Goal: Task Accomplishment & Management: Use online tool/utility

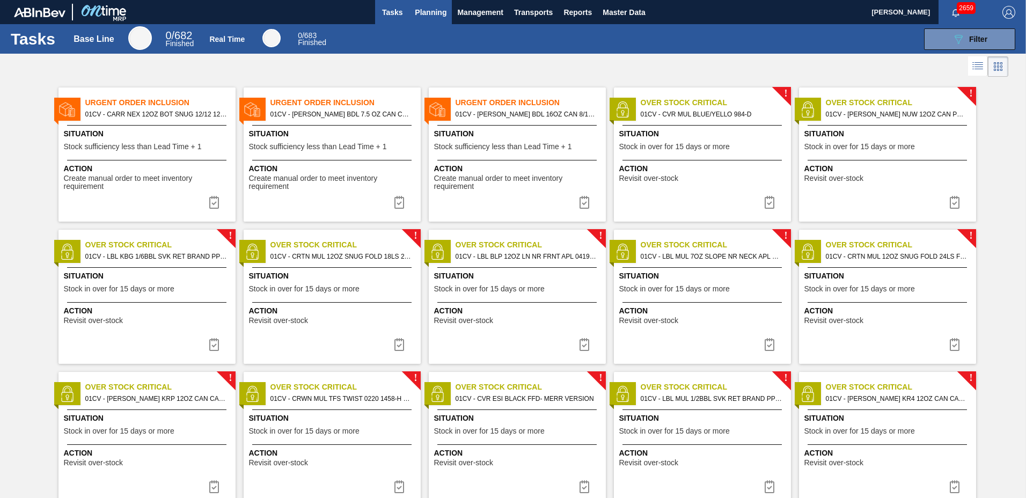
click at [426, 13] on span "Planning" at bounding box center [431, 12] width 32 height 13
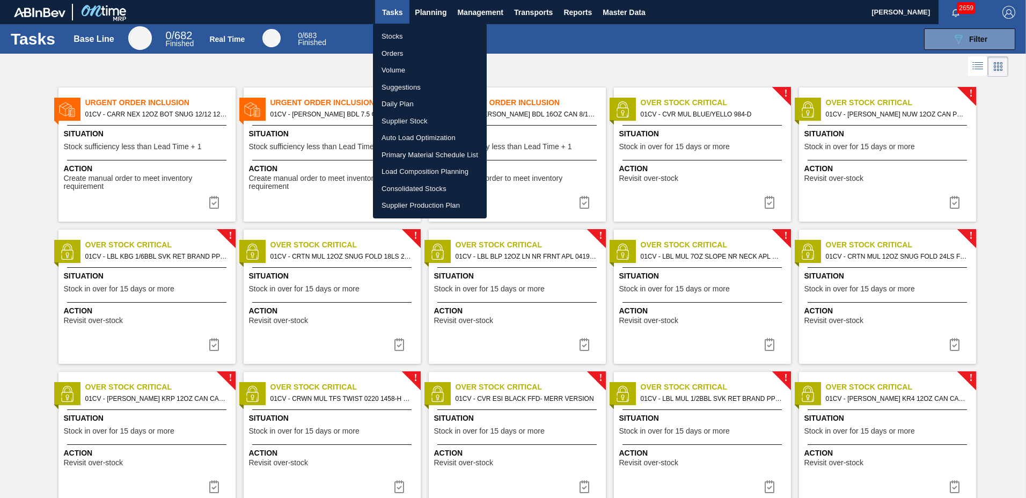
click at [412, 38] on li "Stocks" at bounding box center [430, 36] width 114 height 17
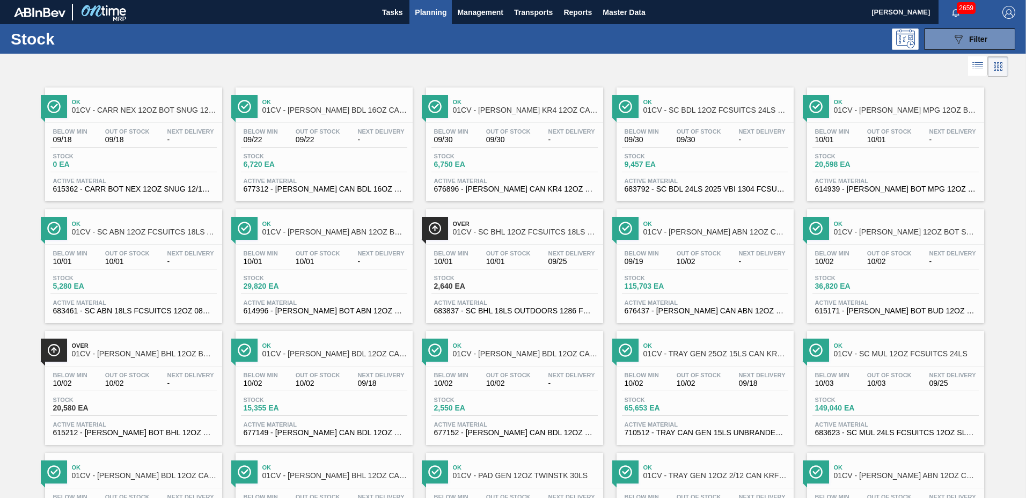
click at [677, 73] on div at bounding box center [504, 67] width 1008 height 26
click at [701, 150] on div "Below Min 09/30 Out Of Stock 09/30 Next Delivery - Stock 9,457 EA Active Materi…" at bounding box center [705, 159] width 177 height 73
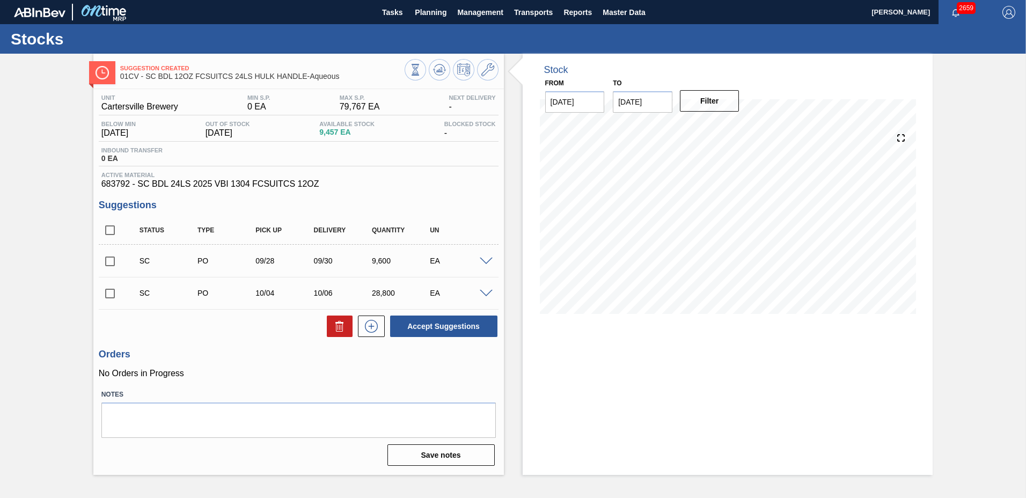
click at [113, 290] on input "checkbox" at bounding box center [110, 293] width 23 height 23
click at [436, 320] on button "Accept Suggestions" at bounding box center [443, 326] width 107 height 21
checkbox input "false"
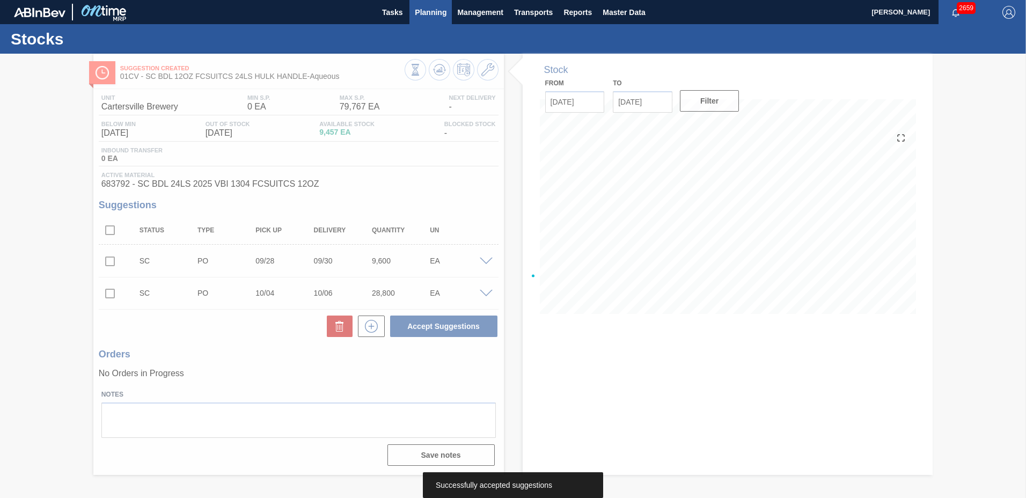
click at [428, 12] on span "Planning" at bounding box center [431, 12] width 32 height 13
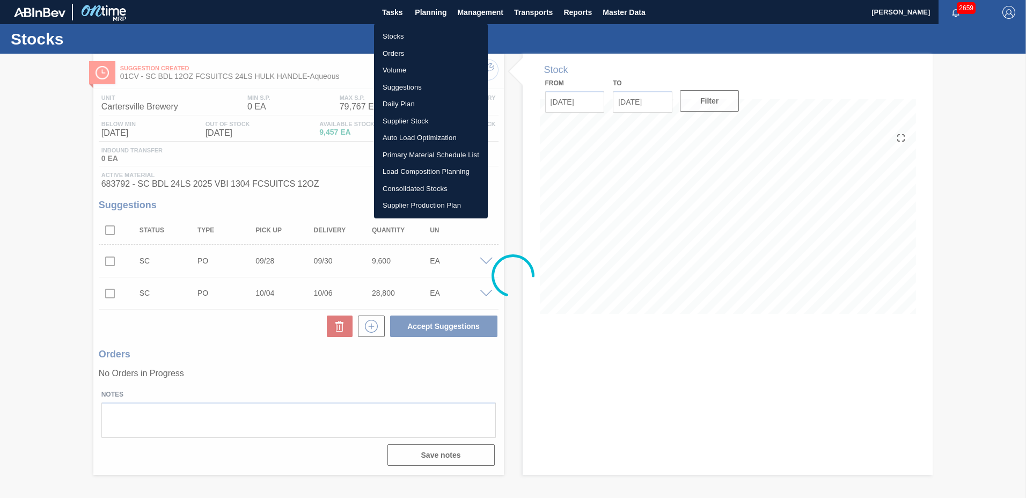
click at [407, 170] on li "Load Composition Planning" at bounding box center [431, 171] width 114 height 17
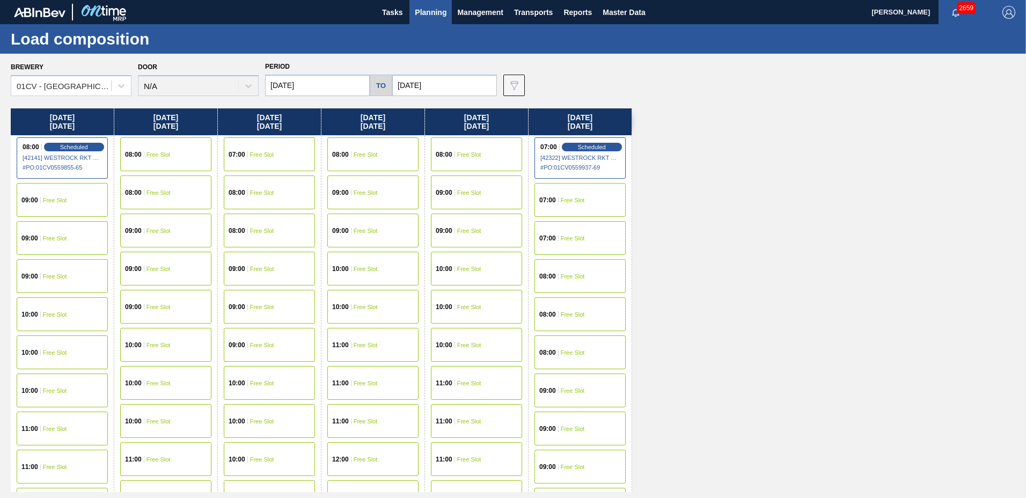
click at [442, 84] on input "[DATE]" at bounding box center [444, 85] width 105 height 21
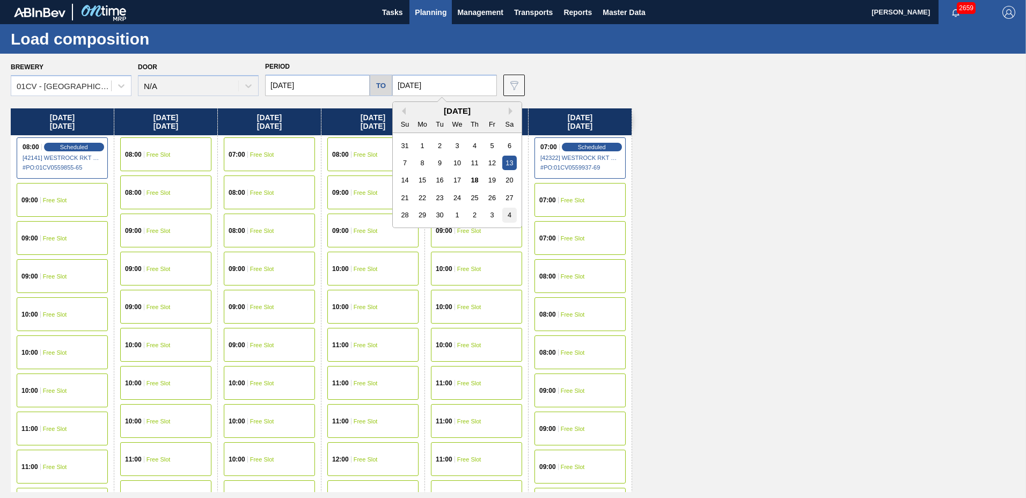
click at [508, 214] on div "4" at bounding box center [509, 215] width 14 height 14
type input "[DATE]"
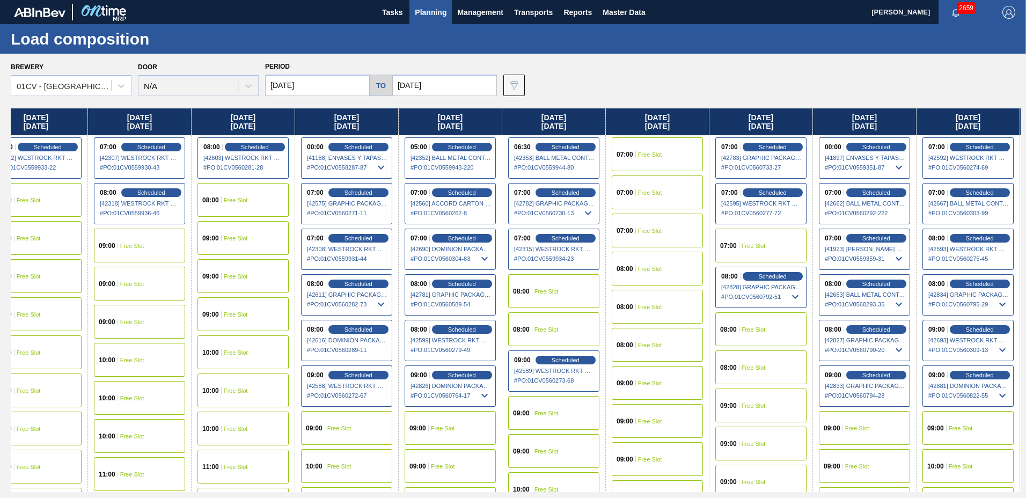
scroll to position [0, 674]
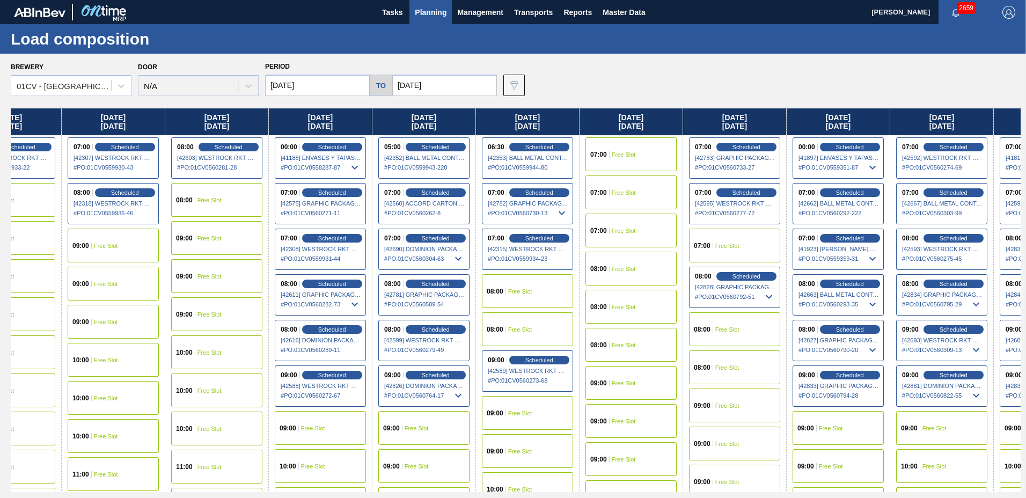
drag, startPoint x: 888, startPoint y: 125, endPoint x: 207, endPoint y: 164, distance: 682.1
click at [207, 164] on div "[DATE] 08:00 Scheduled [42141] WESTROCK RKT COMPANY CORRUGATE - 0008365594 # PO…" at bounding box center [516, 300] width 1010 height 384
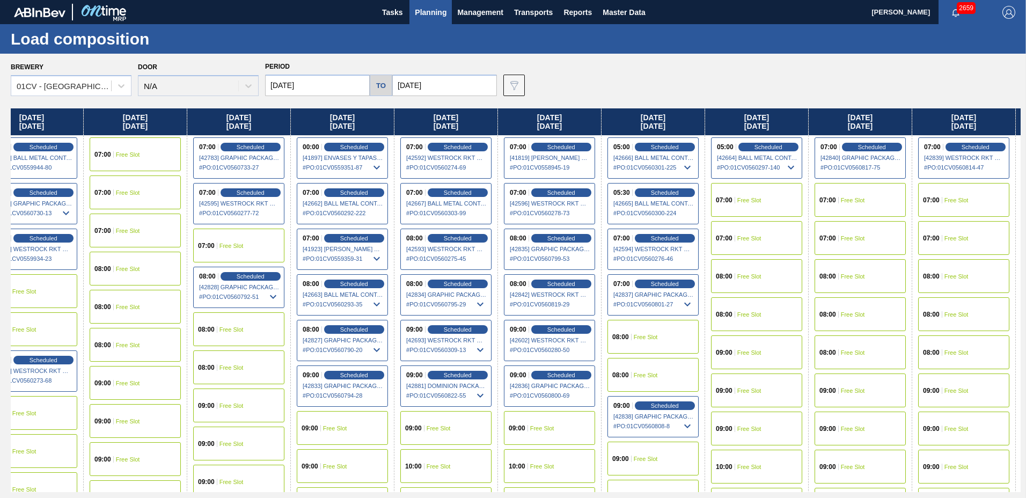
scroll to position [0, 1171]
drag, startPoint x: 821, startPoint y: 121, endPoint x: 243, endPoint y: 144, distance: 578.4
click at [243, 144] on div "[DATE] 08:00 Scheduled [42141] WESTROCK RKT COMPANY CORRUGATE - 0008365594 # PO…" at bounding box center [516, 300] width 1010 height 384
click at [859, 148] on span "Scheduled" at bounding box center [870, 146] width 31 height 7
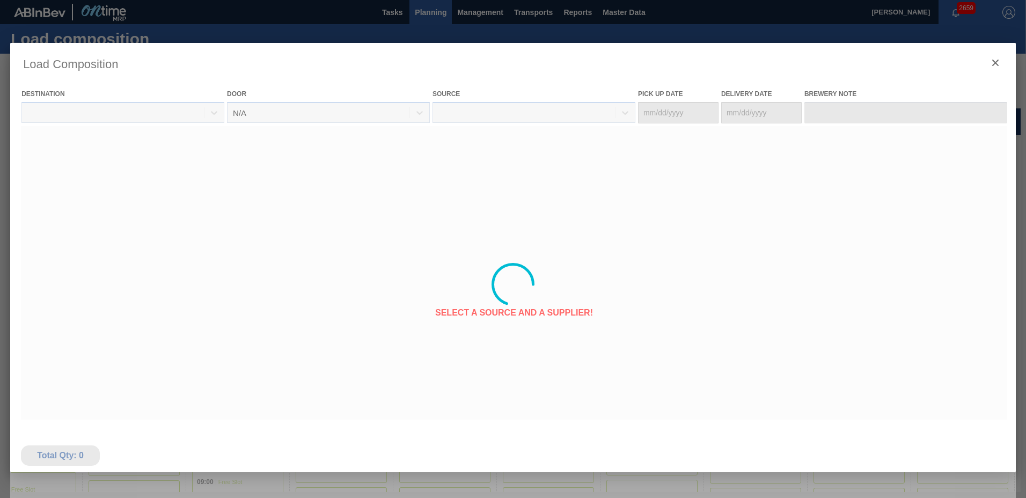
type Date "[DATE]"
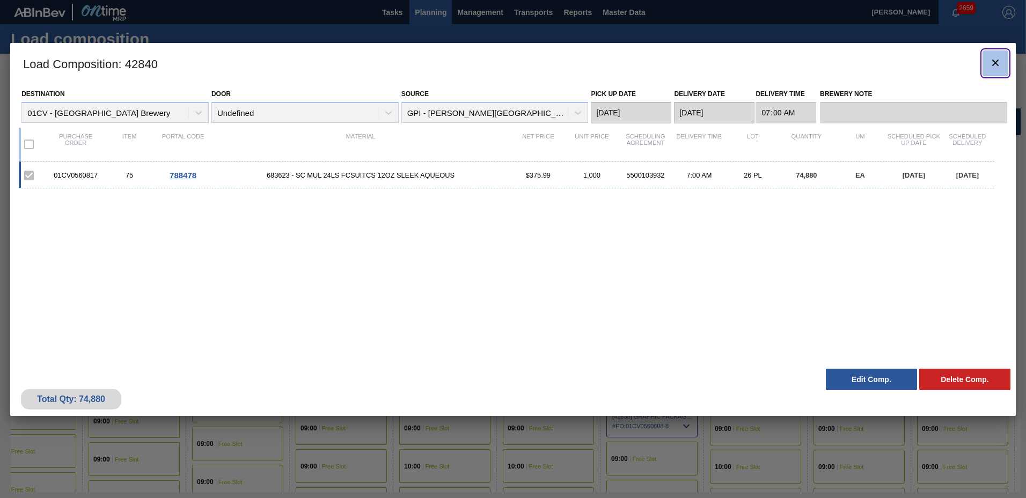
click at [993, 54] on button "botão de ícone" at bounding box center [996, 63] width 26 height 26
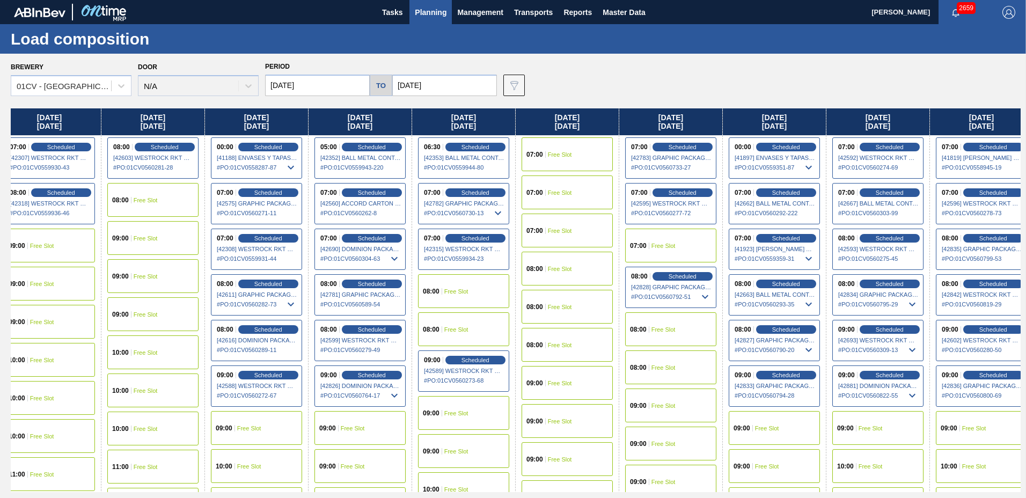
scroll to position [0, 835]
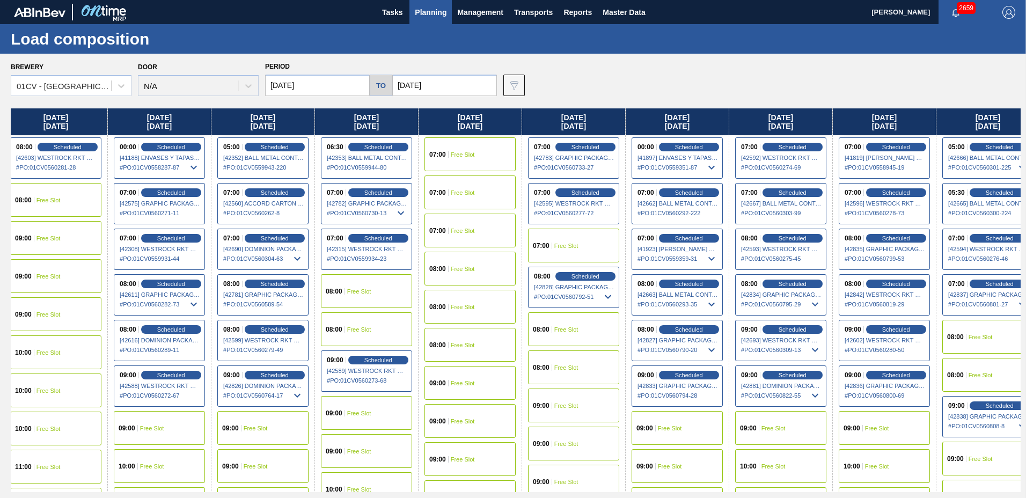
drag, startPoint x: 914, startPoint y: 121, endPoint x: 25, endPoint y: 56, distance: 891.1
click at [25, 56] on div "Brewery 01CV - [GEOGRAPHIC_DATA] Brewery Door N/A Period [DATE] to [DATE] Data …" at bounding box center [513, 276] width 1026 height 444
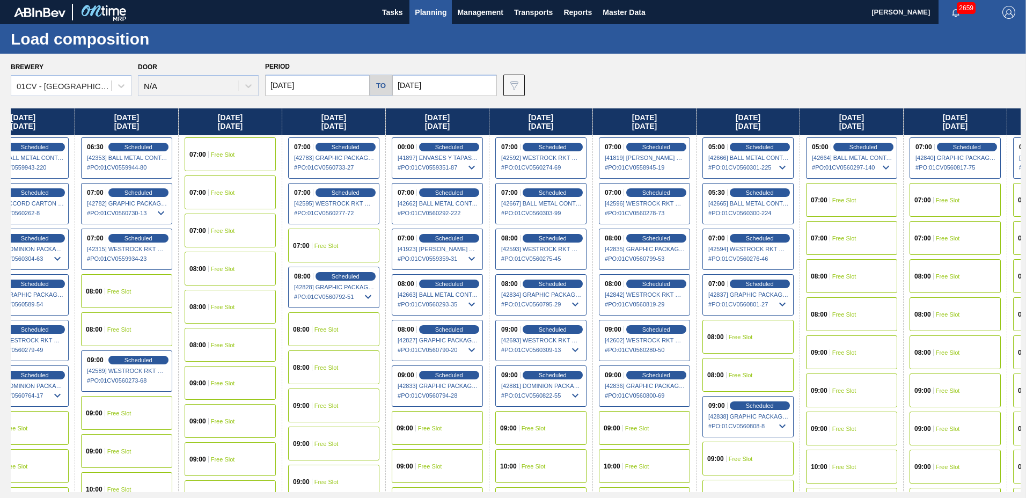
scroll to position [0, 1086]
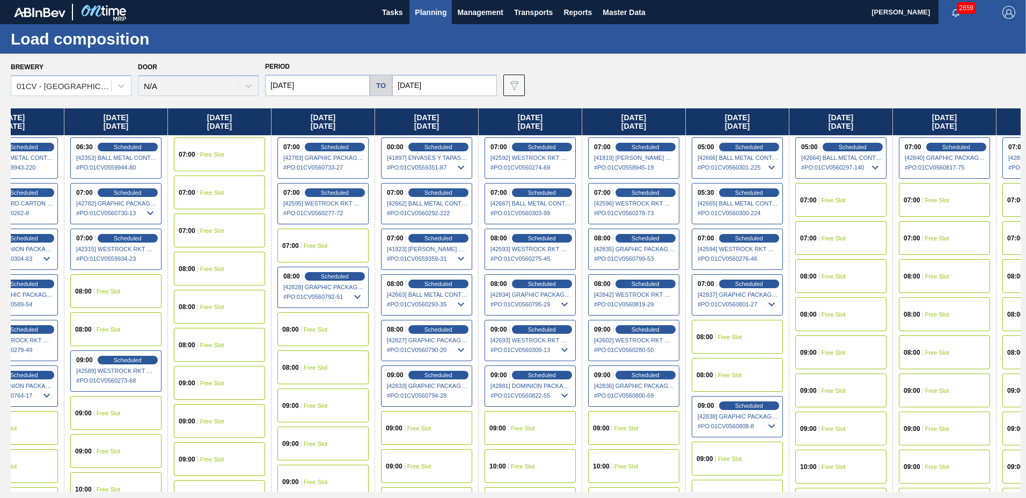
drag, startPoint x: 882, startPoint y: 131, endPoint x: 619, endPoint y: 108, distance: 263.4
click at [619, 108] on div "Brewery 01CV - [GEOGRAPHIC_DATA] Brewery Door N/A Period [DATE] to [DATE] Data …" at bounding box center [513, 276] width 1026 height 444
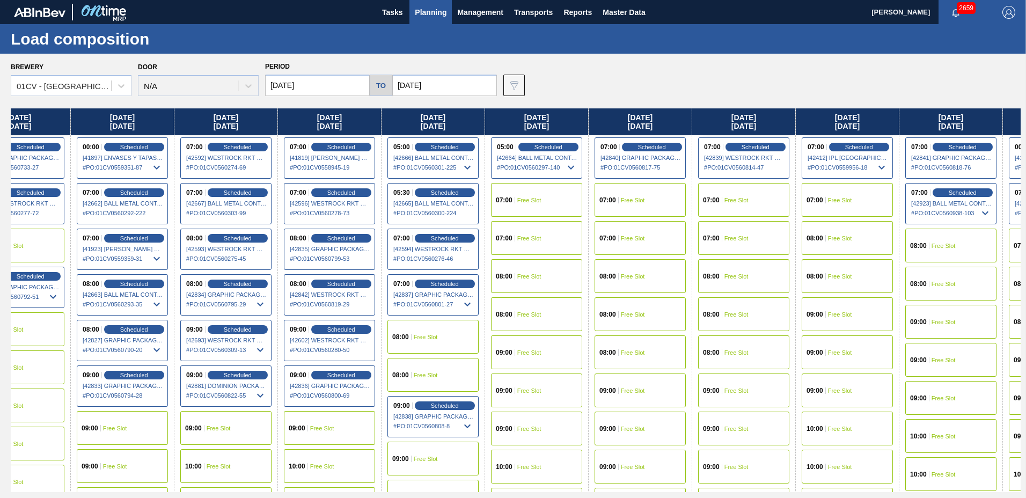
scroll to position [0, 1390]
drag, startPoint x: 934, startPoint y: 119, endPoint x: 613, endPoint y: 70, distance: 325.1
click at [613, 70] on div "Brewery 01CV - [GEOGRAPHIC_DATA] Brewery Door N/A Period [DATE] to [DATE] Data …" at bounding box center [513, 276] width 1026 height 444
click at [830, 271] on div "08:00 Free Slot" at bounding box center [846, 276] width 91 height 34
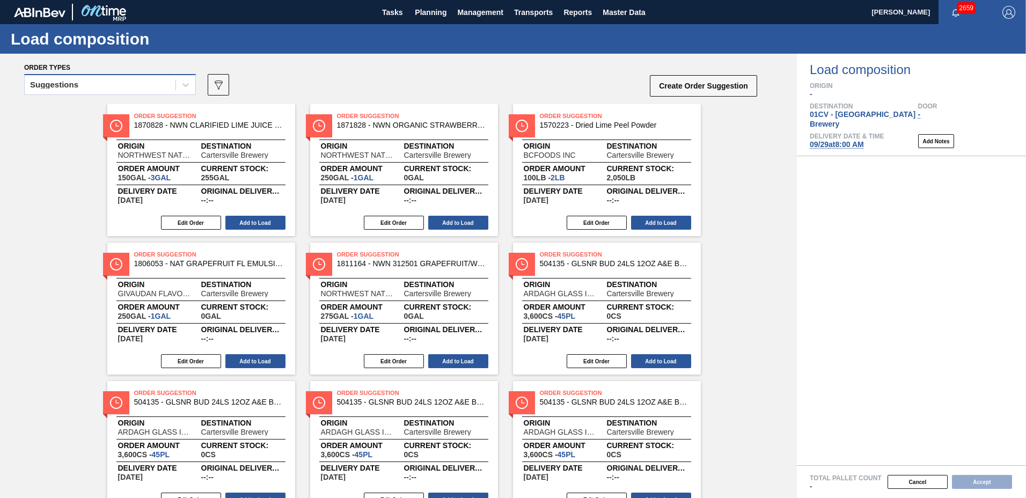
click at [101, 86] on div "Suggestions" at bounding box center [100, 85] width 151 height 16
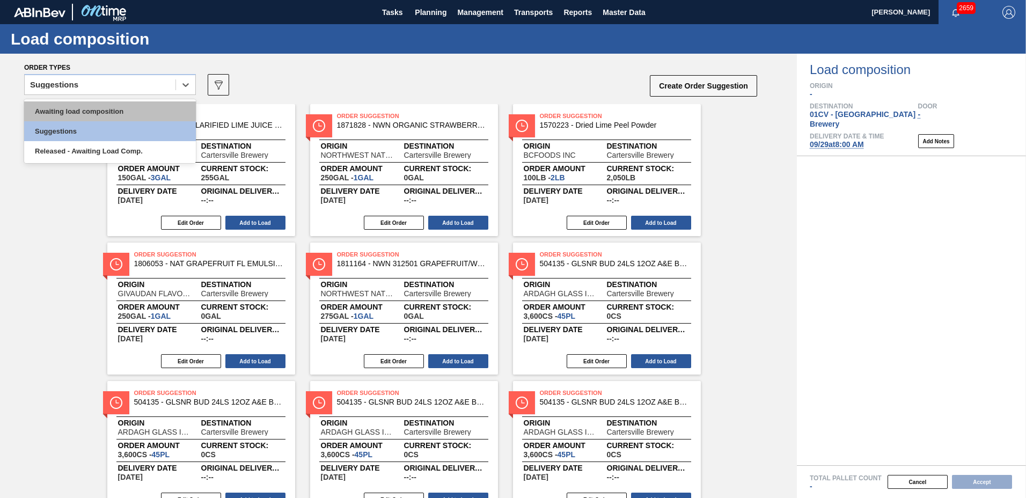
click at [109, 107] on div "Awaiting load composition" at bounding box center [110, 111] width 172 height 20
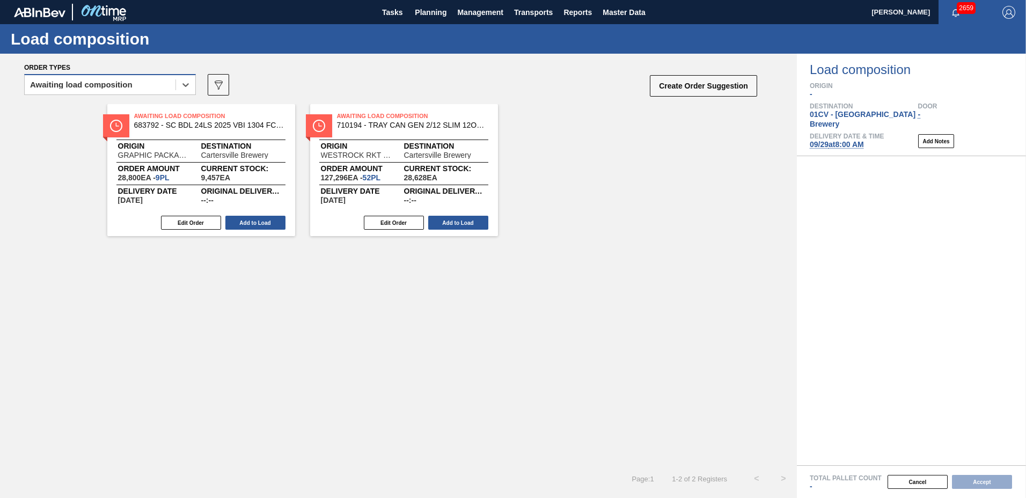
click at [141, 74] on div "Awaiting load composition" at bounding box center [110, 84] width 172 height 21
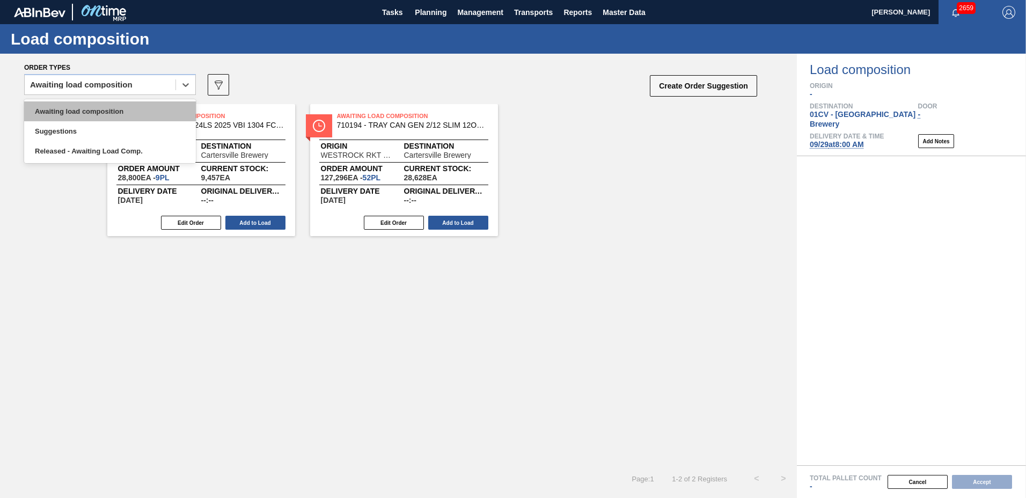
click at [141, 112] on div "Awaiting load composition" at bounding box center [110, 111] width 172 height 20
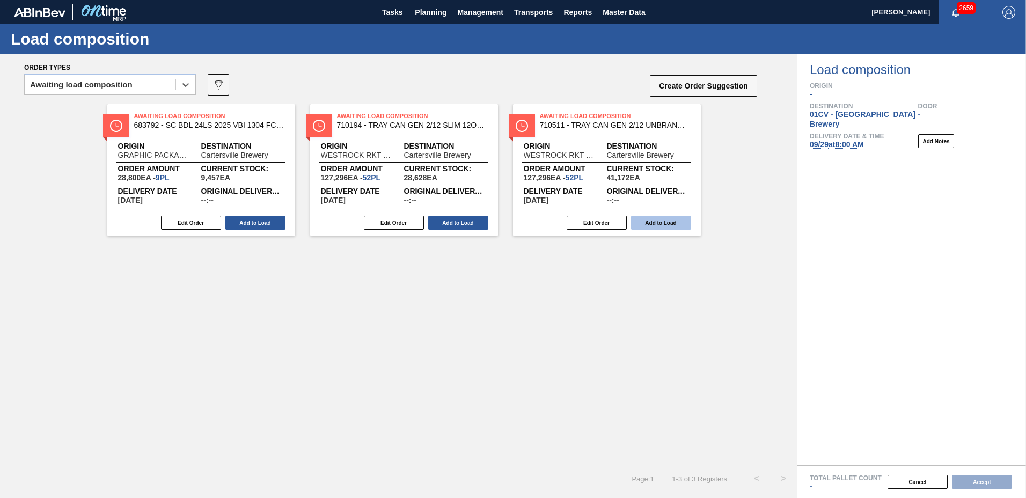
click at [652, 228] on button "Add to Load" at bounding box center [661, 223] width 60 height 14
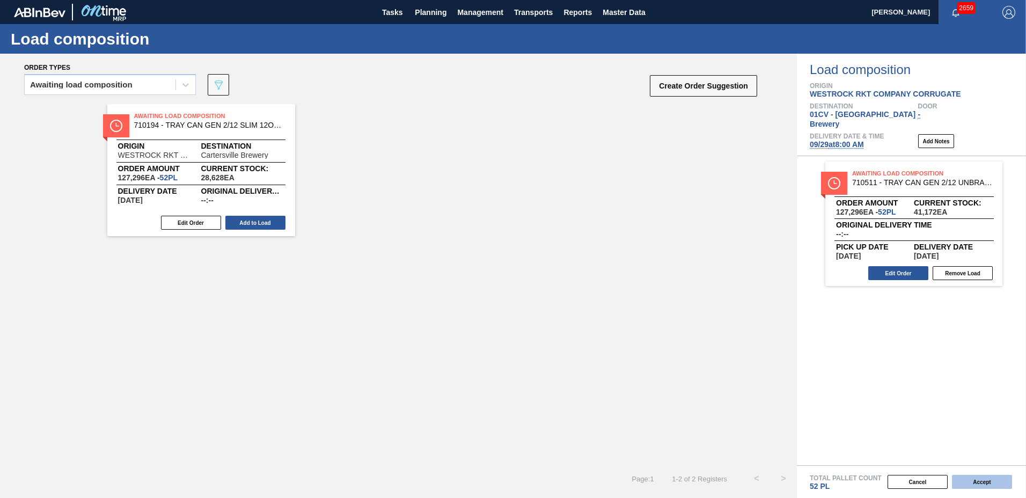
click at [983, 480] on button "Accept" at bounding box center [982, 482] width 60 height 14
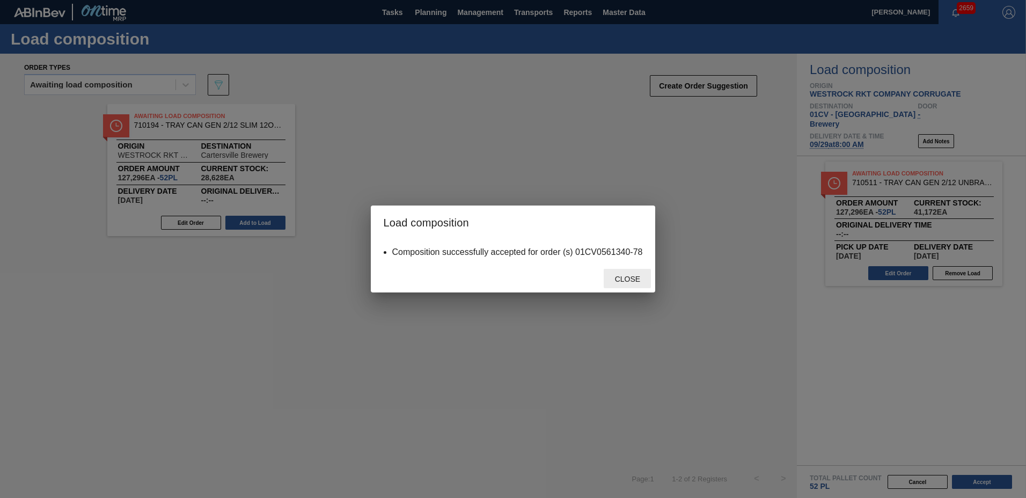
click at [639, 278] on span "Close" at bounding box center [627, 279] width 42 height 9
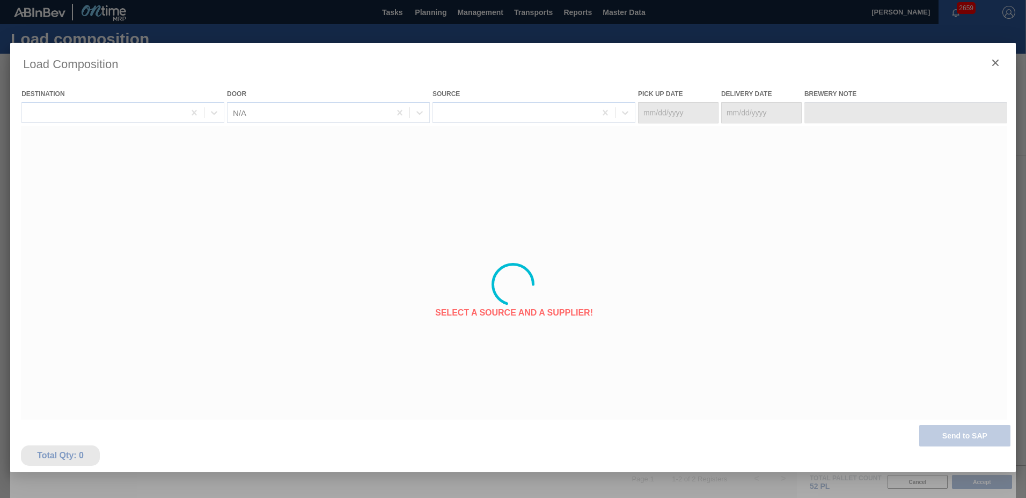
type Date "[DATE]"
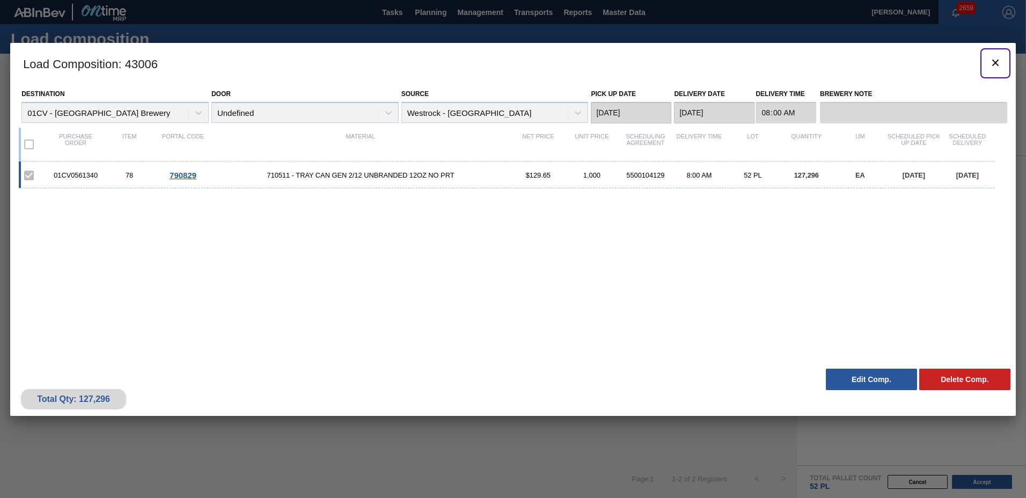
click at [996, 62] on icon "botão de ícone" at bounding box center [995, 63] width 6 height 6
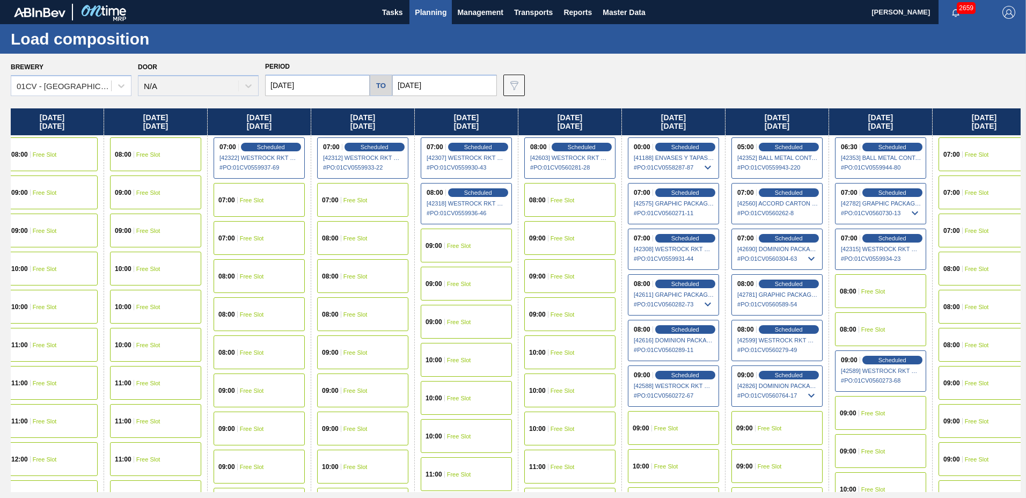
drag, startPoint x: 891, startPoint y: 125, endPoint x: 618, endPoint y: 116, distance: 272.8
click at [618, 116] on div "[DATE] 08:00 Scheduled [42141] WESTROCK RKT COMPANY CORRUGATE - 0008365594 # PO…" at bounding box center [516, 300] width 1010 height 384
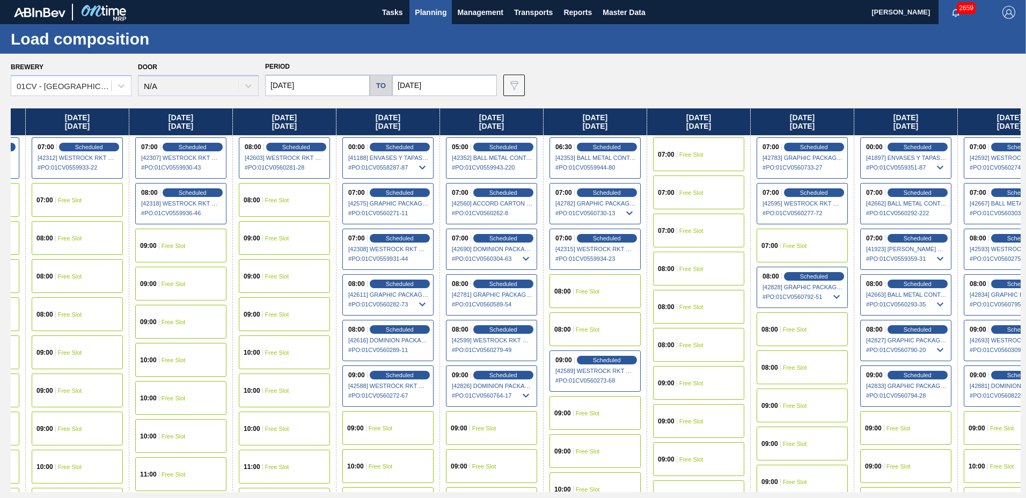
drag, startPoint x: 983, startPoint y: 114, endPoint x: 620, endPoint y: 144, distance: 364.1
click at [620, 144] on div "[DATE] 08:00 Scheduled [42141] WESTROCK RKT COMPANY CORRUGATE - 0008365594 # PO…" at bounding box center [516, 300] width 1010 height 384
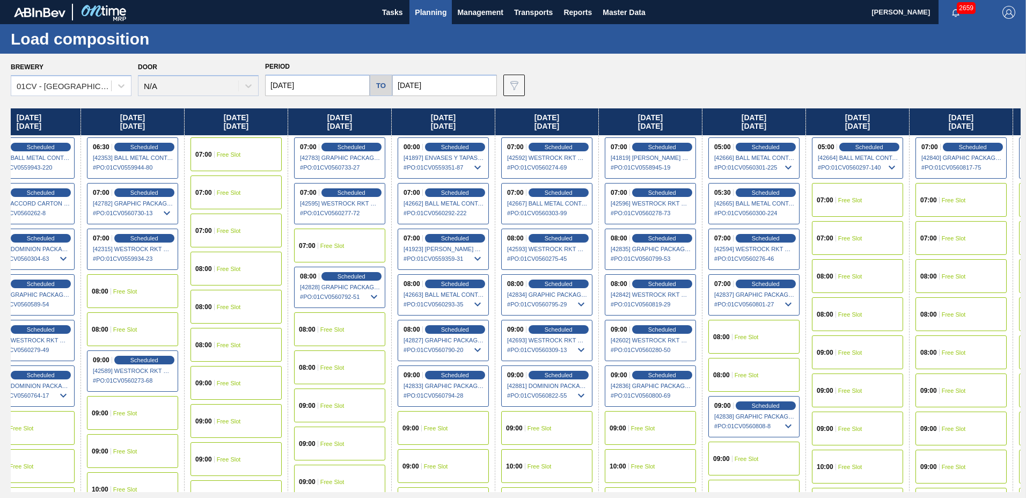
drag, startPoint x: 995, startPoint y: 123, endPoint x: 575, endPoint y: 74, distance: 423.1
click at [575, 74] on div "Brewery 01CV - [GEOGRAPHIC_DATA] Brewery Door N/A Period [DATE] to [DATE] Data …" at bounding box center [513, 276] width 1026 height 444
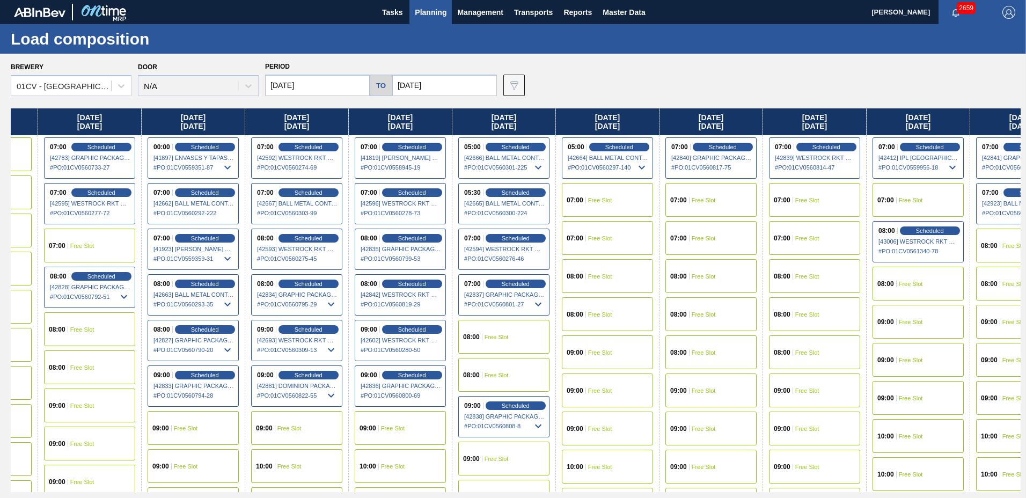
drag, startPoint x: 924, startPoint y: 119, endPoint x: 645, endPoint y: 106, distance: 279.9
click at [645, 106] on div "Brewery 01CV - [GEOGRAPHIC_DATA] Brewery Door N/A Period [DATE] to [DATE] Data …" at bounding box center [513, 276] width 1026 height 444
click at [794, 289] on div "08:00 Free Slot" at bounding box center [813, 276] width 91 height 34
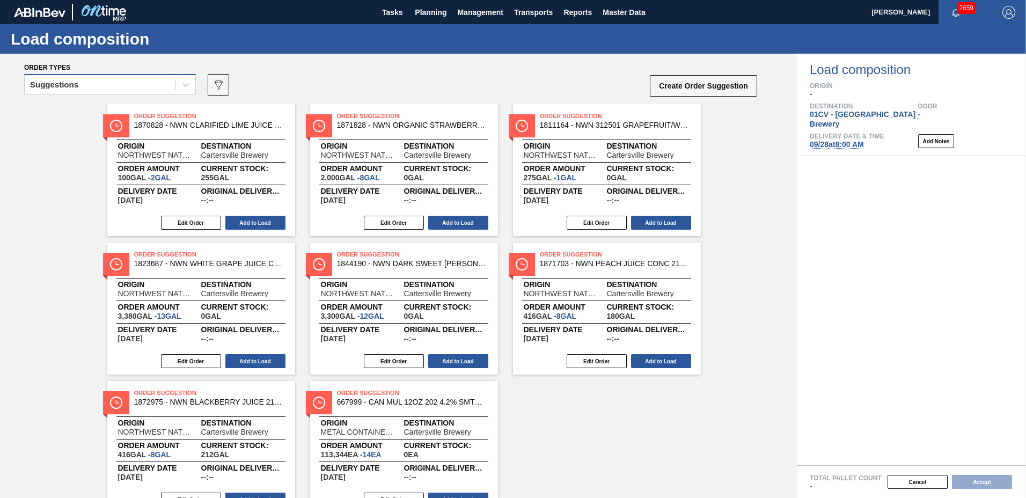
click at [135, 84] on div "Suggestions" at bounding box center [100, 85] width 151 height 16
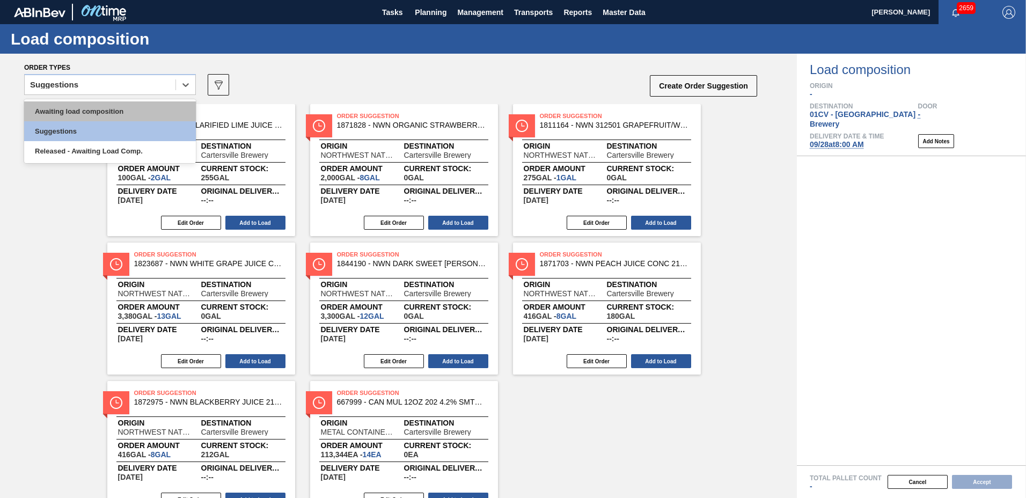
click at [135, 116] on div "Awaiting load composition" at bounding box center [110, 111] width 172 height 20
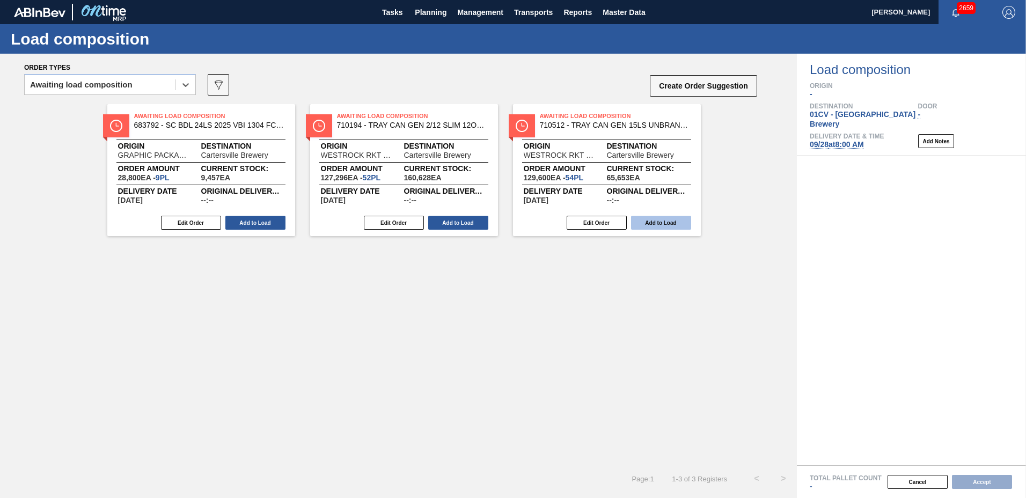
click at [671, 222] on button "Add to Load" at bounding box center [661, 223] width 60 height 14
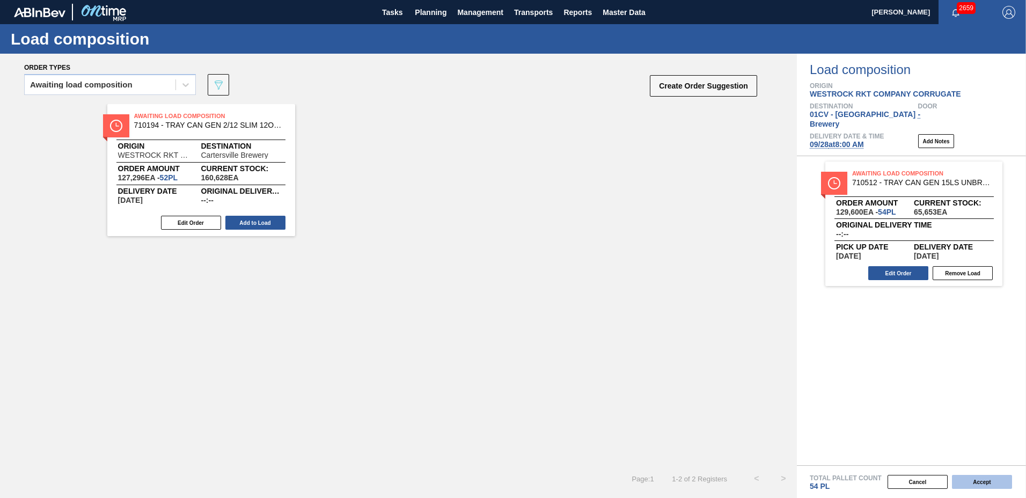
click at [985, 479] on button "Accept" at bounding box center [982, 482] width 60 height 14
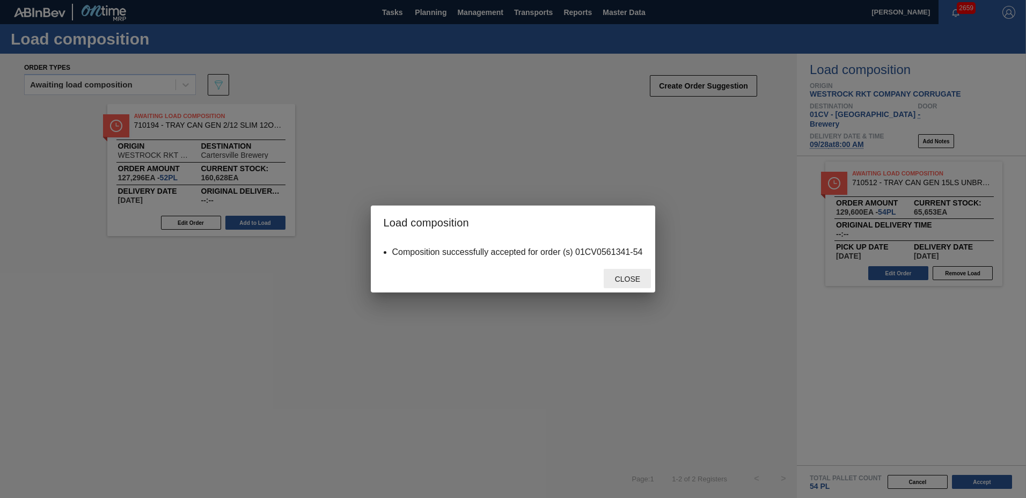
click at [624, 275] on span "Close" at bounding box center [627, 279] width 42 height 9
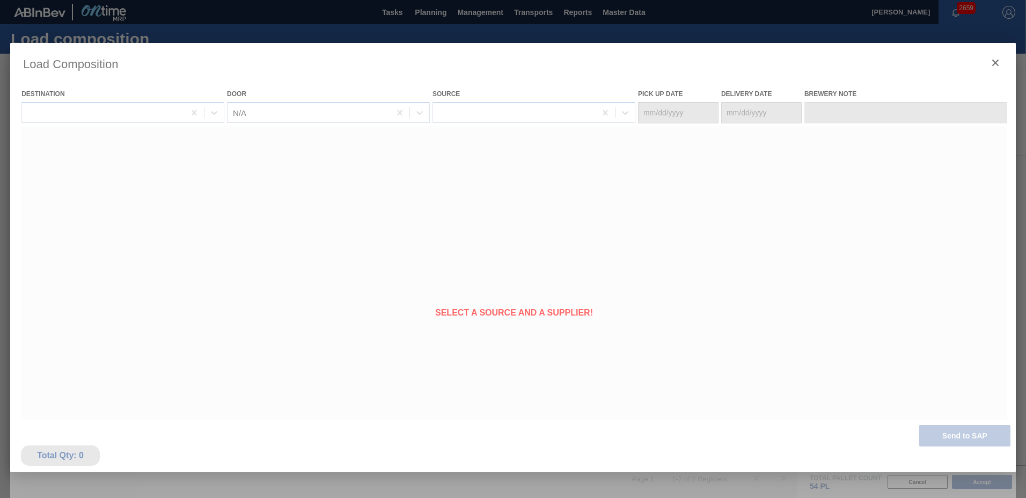
type Date "[DATE]"
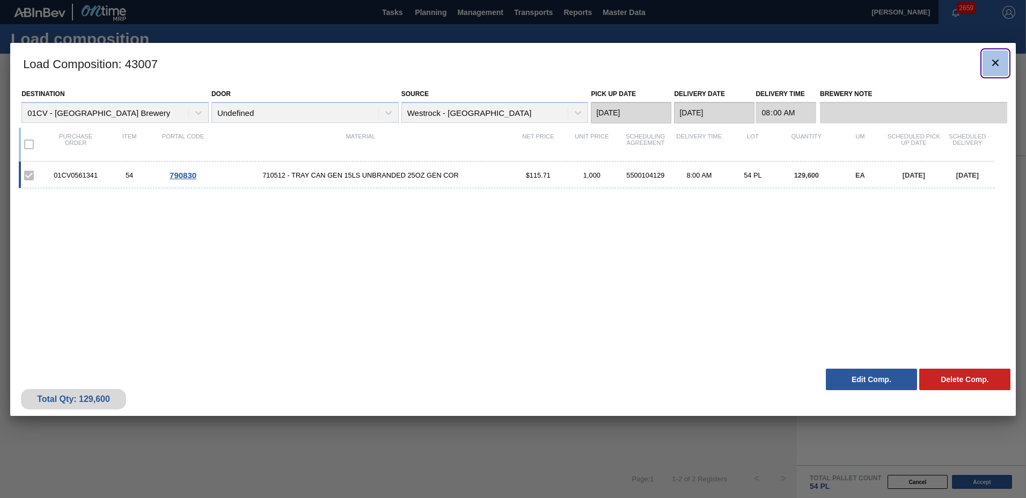
click at [995, 60] on icon "botão de ícone" at bounding box center [995, 62] width 13 height 13
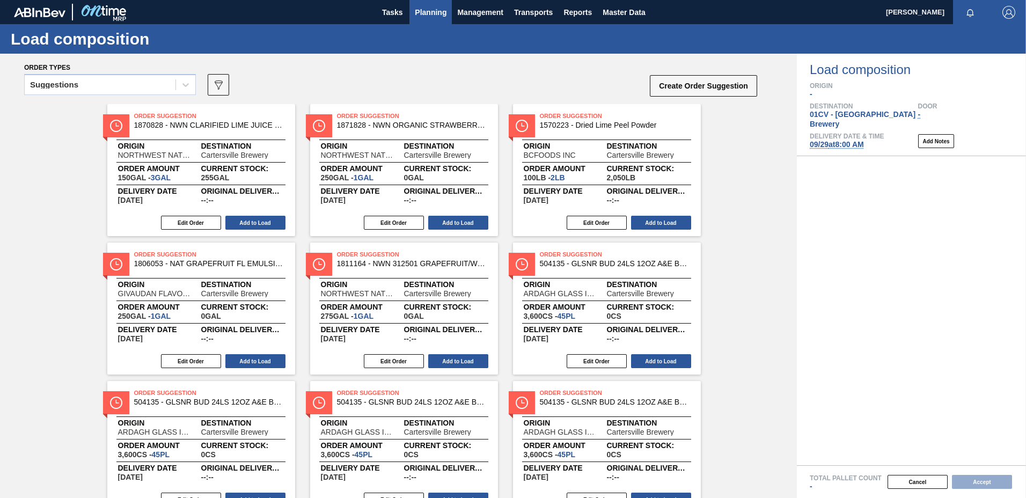
click at [435, 11] on span "Planning" at bounding box center [431, 12] width 32 height 13
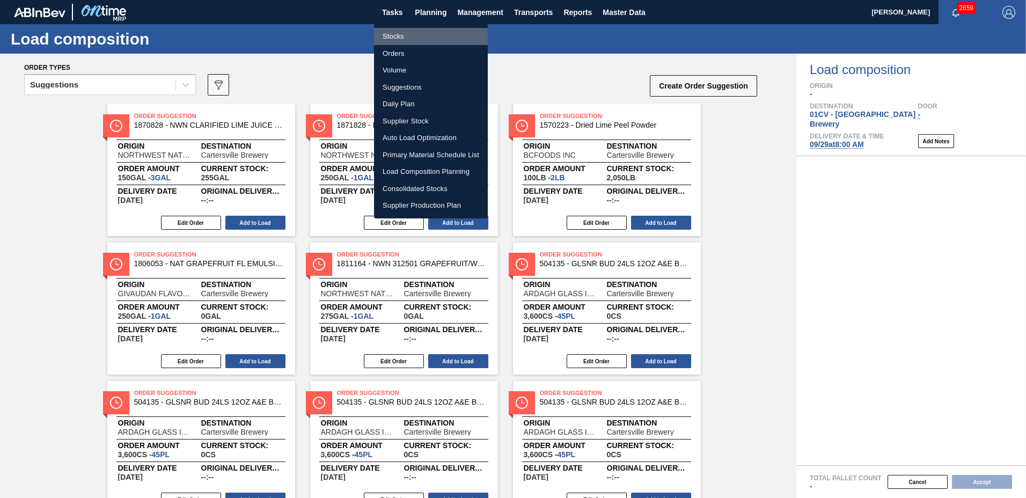
click at [399, 34] on li "Stocks" at bounding box center [431, 36] width 114 height 17
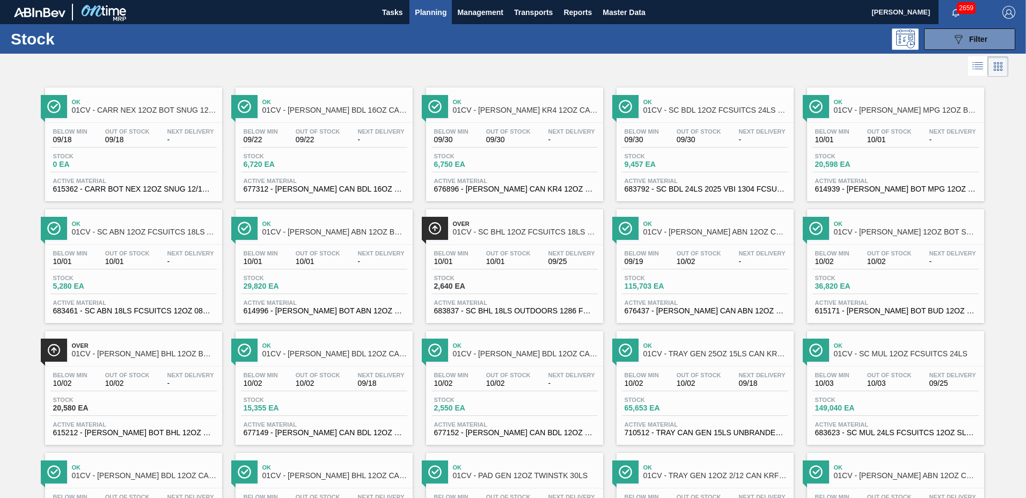
click at [404, 47] on div "089F7B8B-B2A5-4AFE-B5C0-19BA573D28AC Filter" at bounding box center [596, 38] width 850 height 21
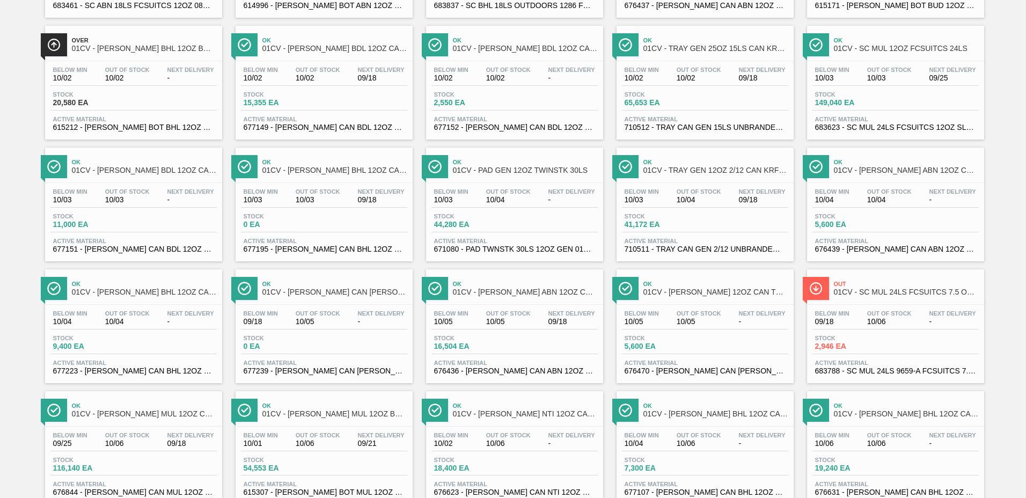
click at [683, 204] on div "Below Min 10/03 Out Of Stock 10/04 Next Delivery 09/18" at bounding box center [705, 197] width 166 height 19
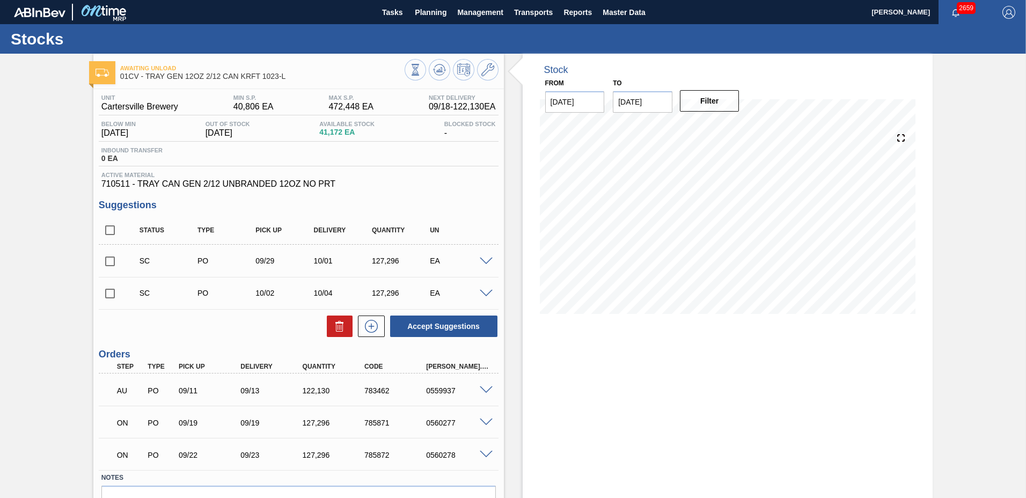
click at [110, 261] on input "checkbox" at bounding box center [110, 261] width 23 height 23
click at [440, 323] on button "Accept Suggestions" at bounding box center [443, 326] width 107 height 21
checkbox input "false"
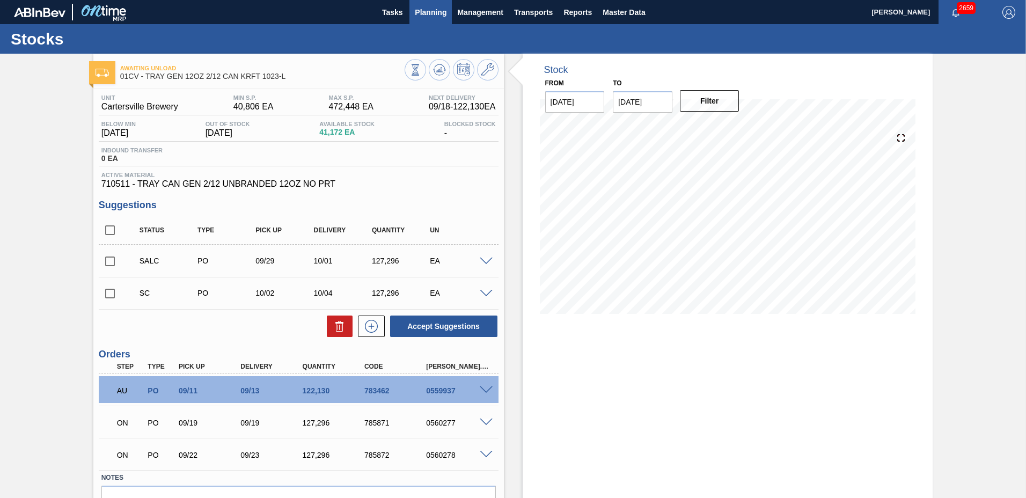
click at [428, 17] on span "Planning" at bounding box center [431, 12] width 32 height 13
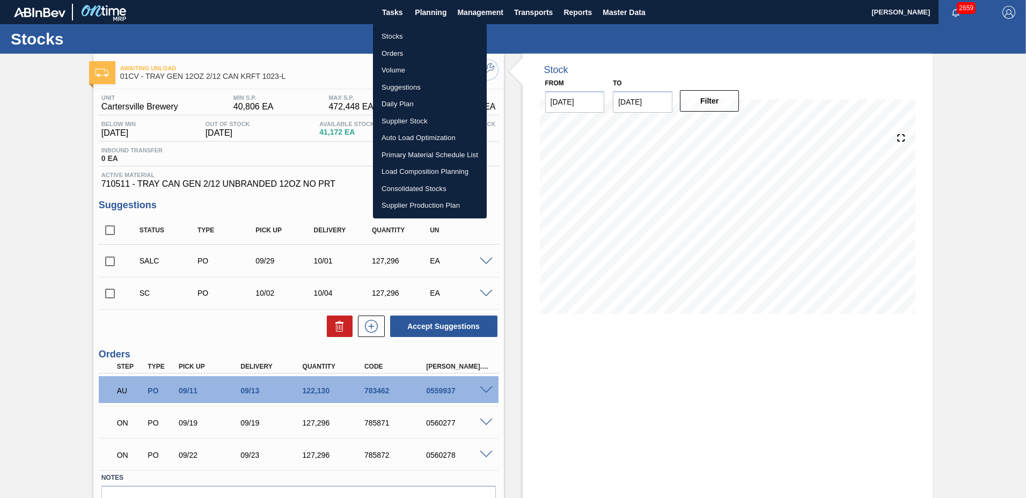
click at [411, 32] on li "Stocks" at bounding box center [430, 36] width 114 height 17
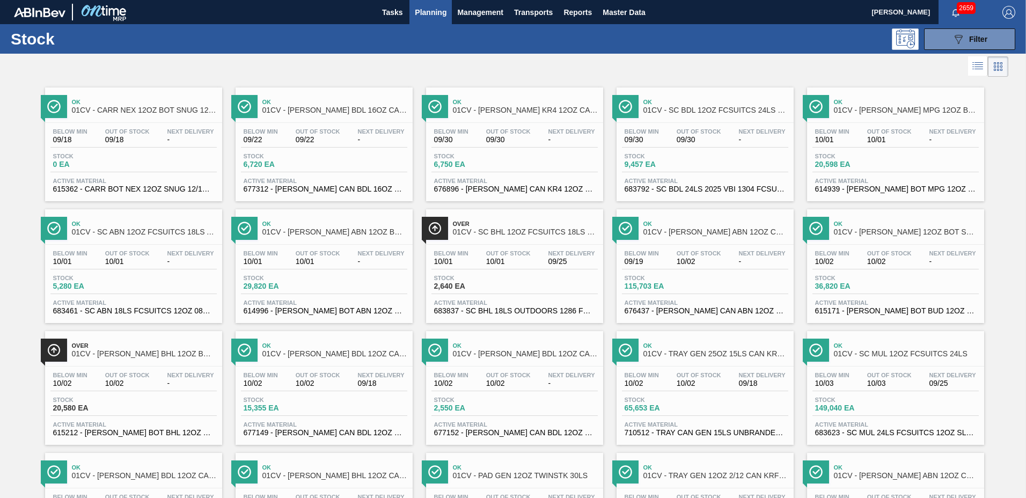
click at [718, 374] on span "Out Of Stock" at bounding box center [699, 375] width 45 height 6
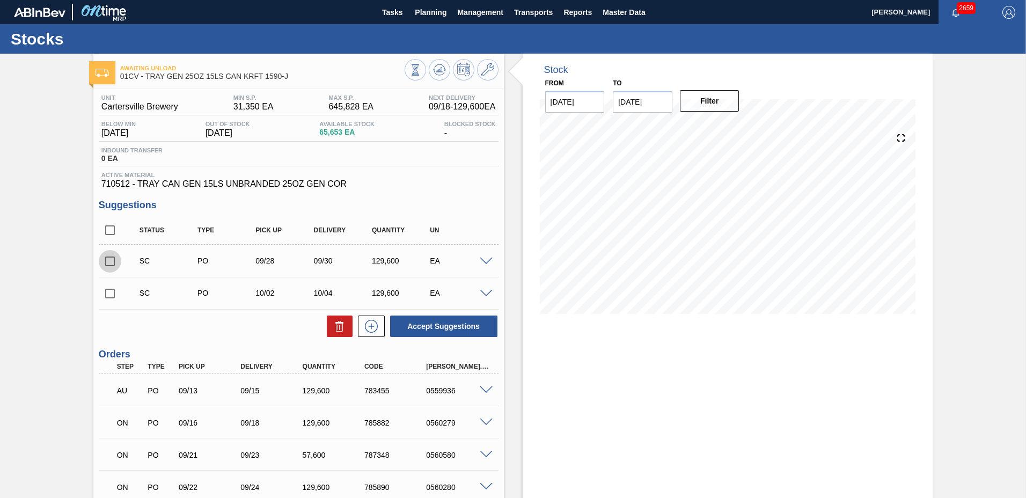
click at [112, 255] on input "checkbox" at bounding box center [110, 261] width 23 height 23
click at [434, 322] on button "Accept Suggestions" at bounding box center [443, 326] width 107 height 21
checkbox input "false"
